Goal: Information Seeking & Learning: Learn about a topic

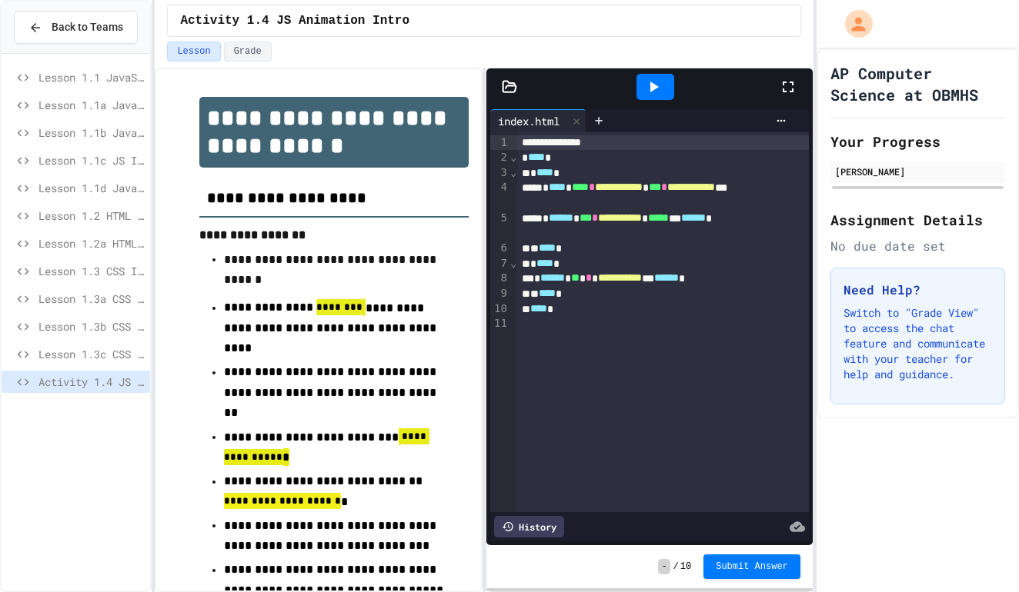
scroll to position [129, 0]
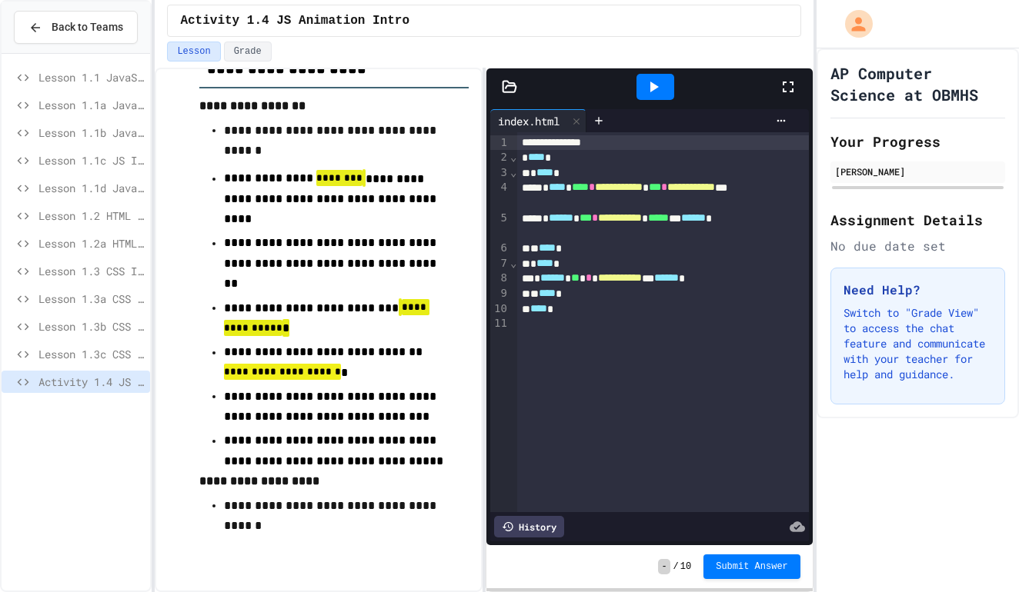
click at [118, 355] on span "Lesson 1.3c CSS Margins & Padding" at bounding box center [90, 354] width 105 height 16
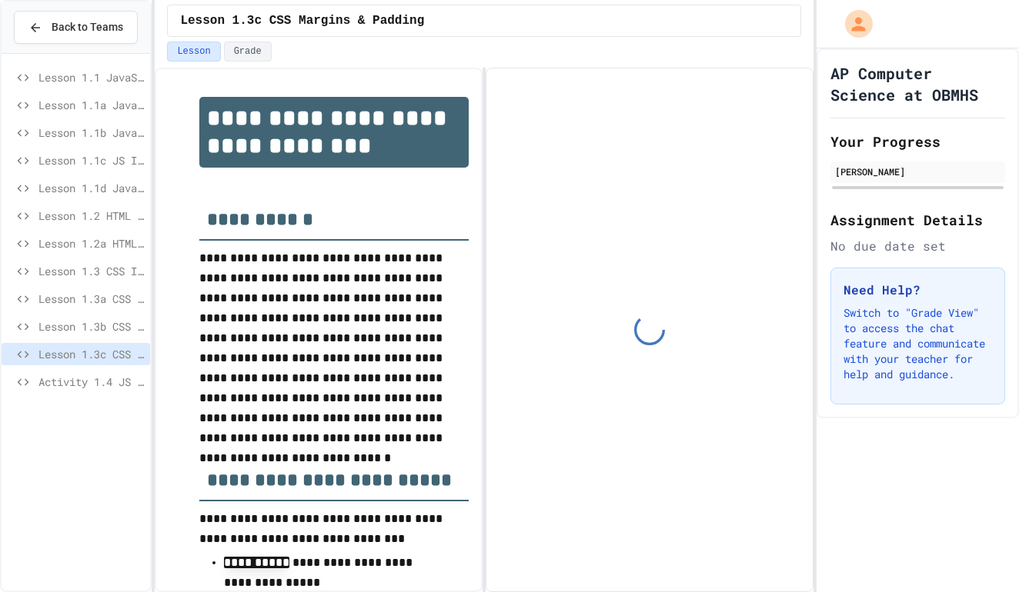
scroll to position [71, 0]
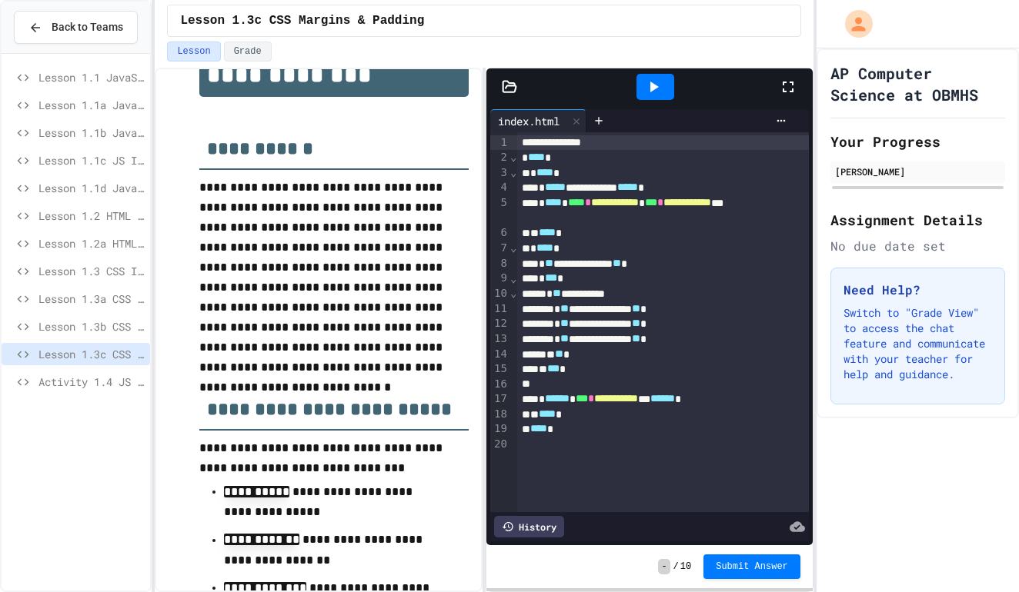
click at [59, 87] on div "Lesson 1.1 JavaScript Intro" at bounding box center [76, 77] width 148 height 22
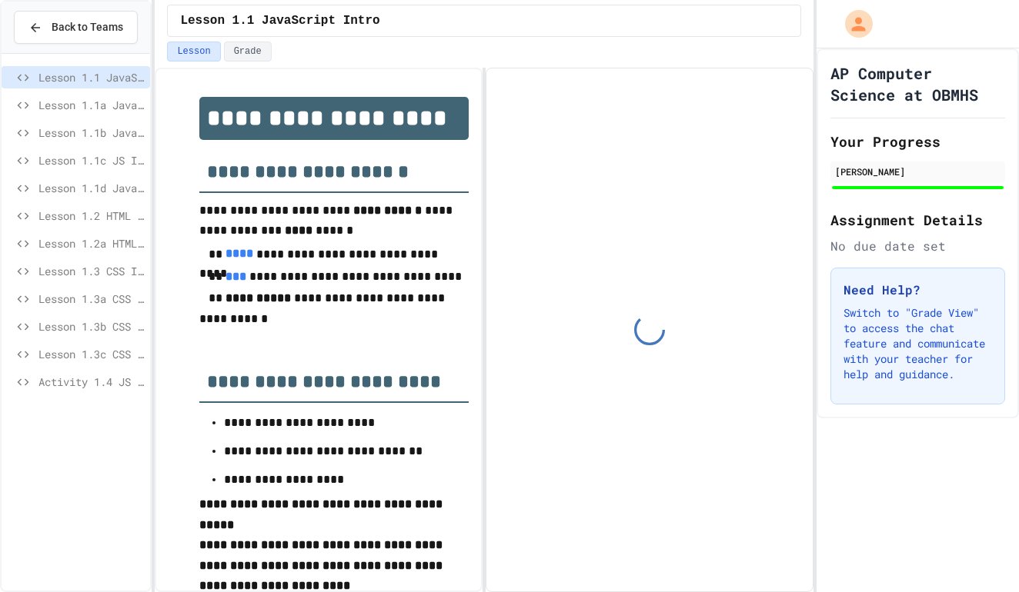
scroll to position [104, 0]
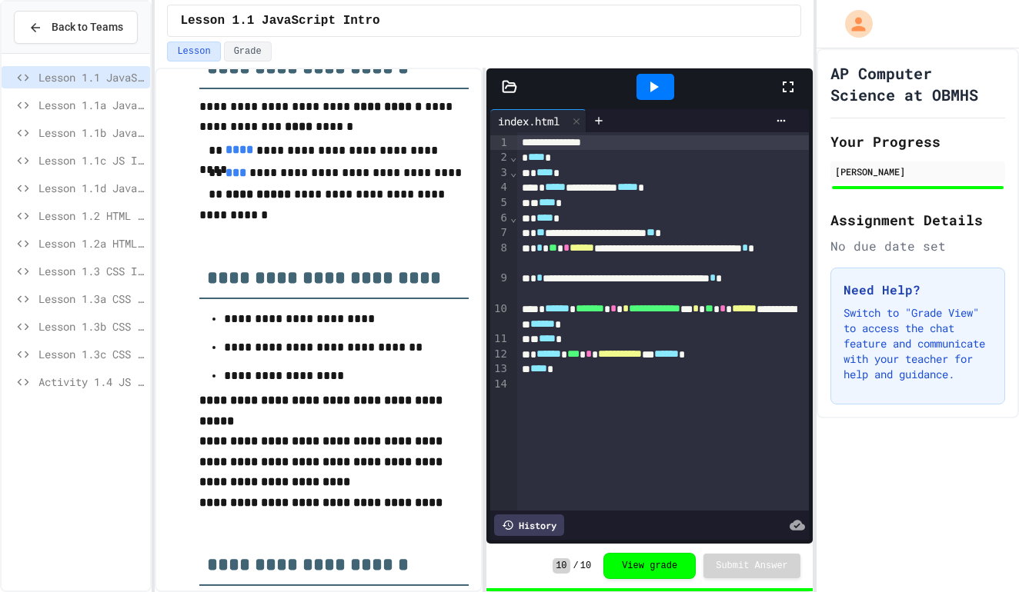
click at [62, 108] on span "Lesson 1.1a JavaScript Intro" at bounding box center [90, 105] width 105 height 16
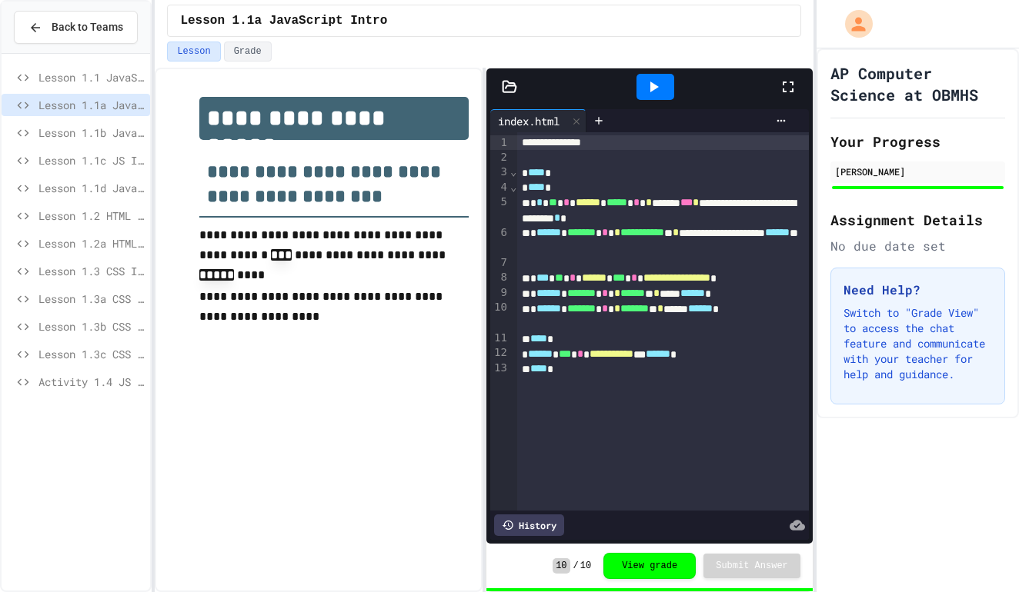
click at [65, 137] on span "Lesson 1.1b JavaScript Intro" at bounding box center [90, 133] width 105 height 16
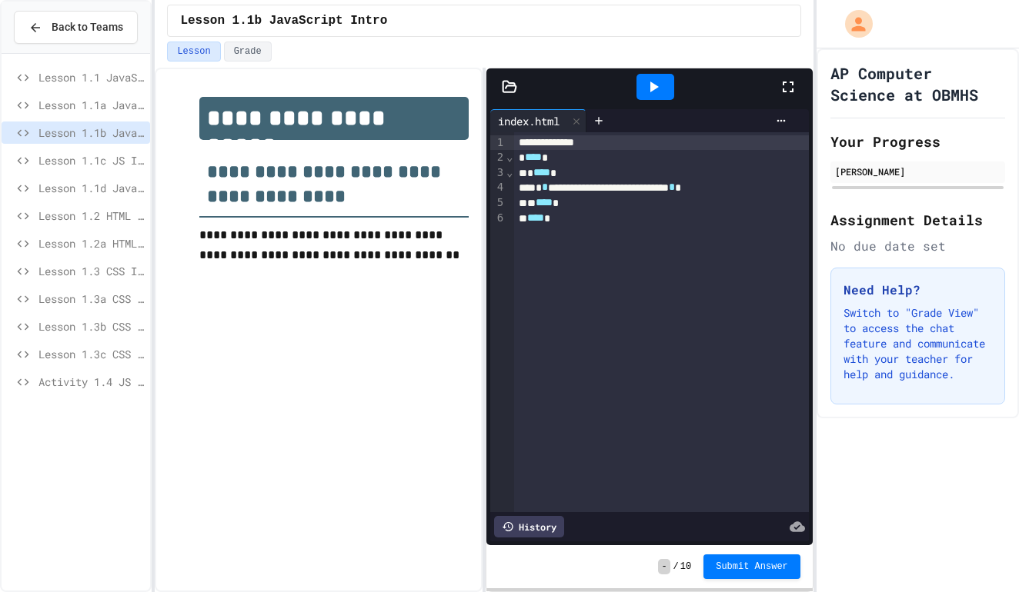
click at [71, 158] on span "Lesson 1.1c JS Intro" at bounding box center [90, 160] width 105 height 16
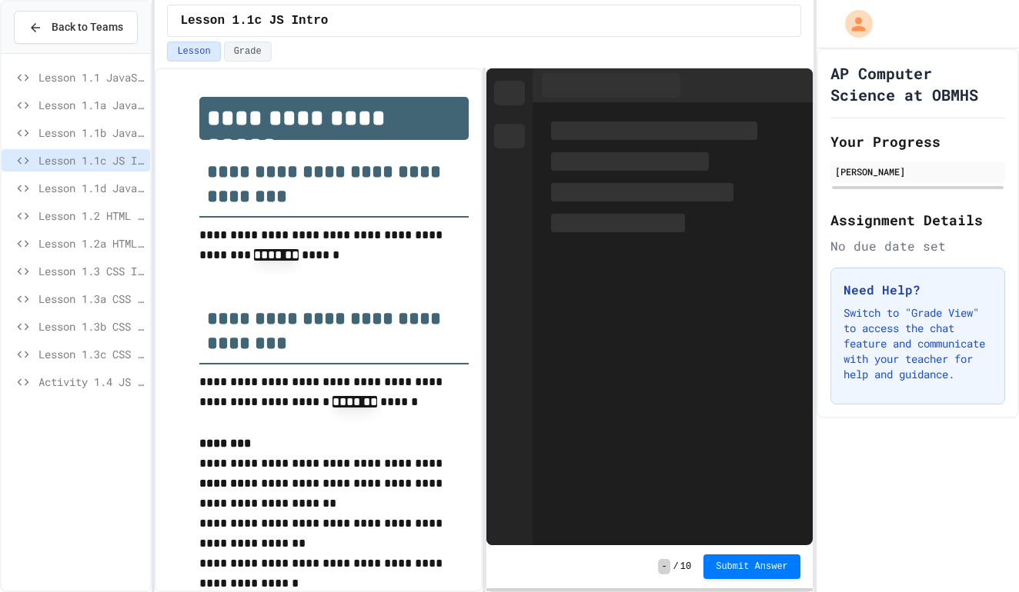
scroll to position [52, 0]
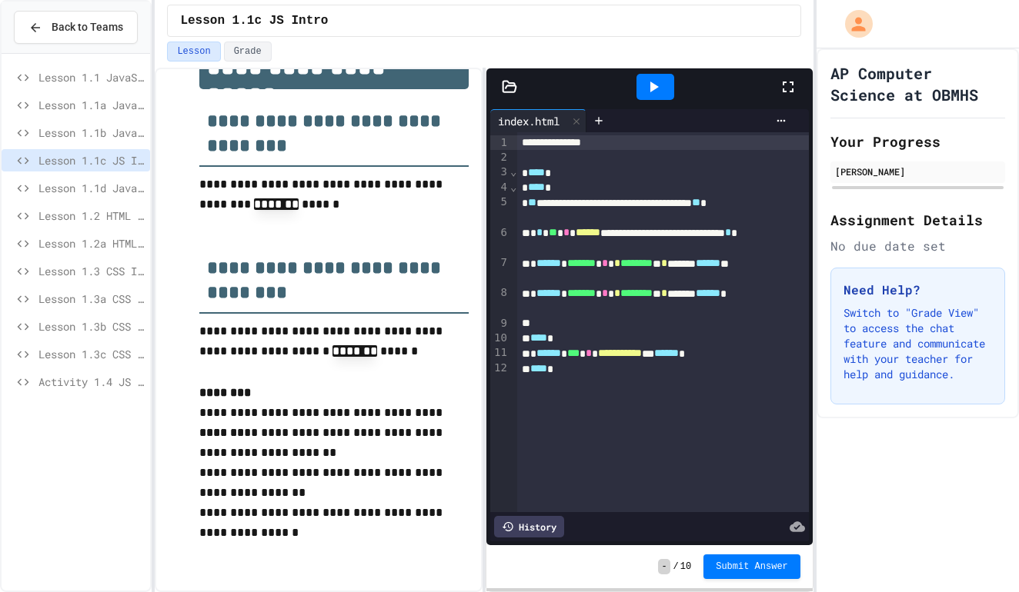
click at [78, 129] on span "Lesson 1.1b JavaScript Intro" at bounding box center [90, 133] width 105 height 16
